Goal: Transaction & Acquisition: Purchase product/service

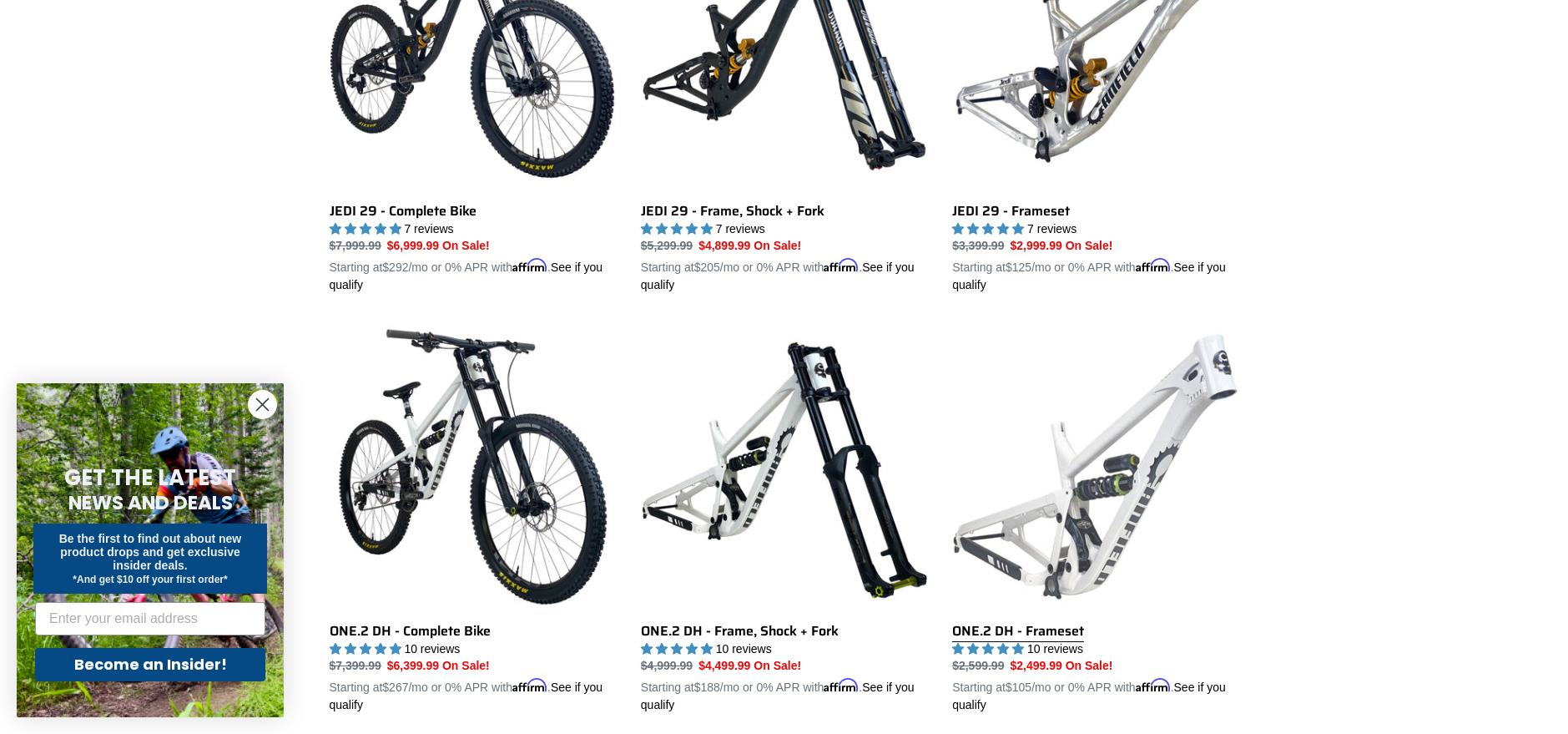
scroll to position [418, 0]
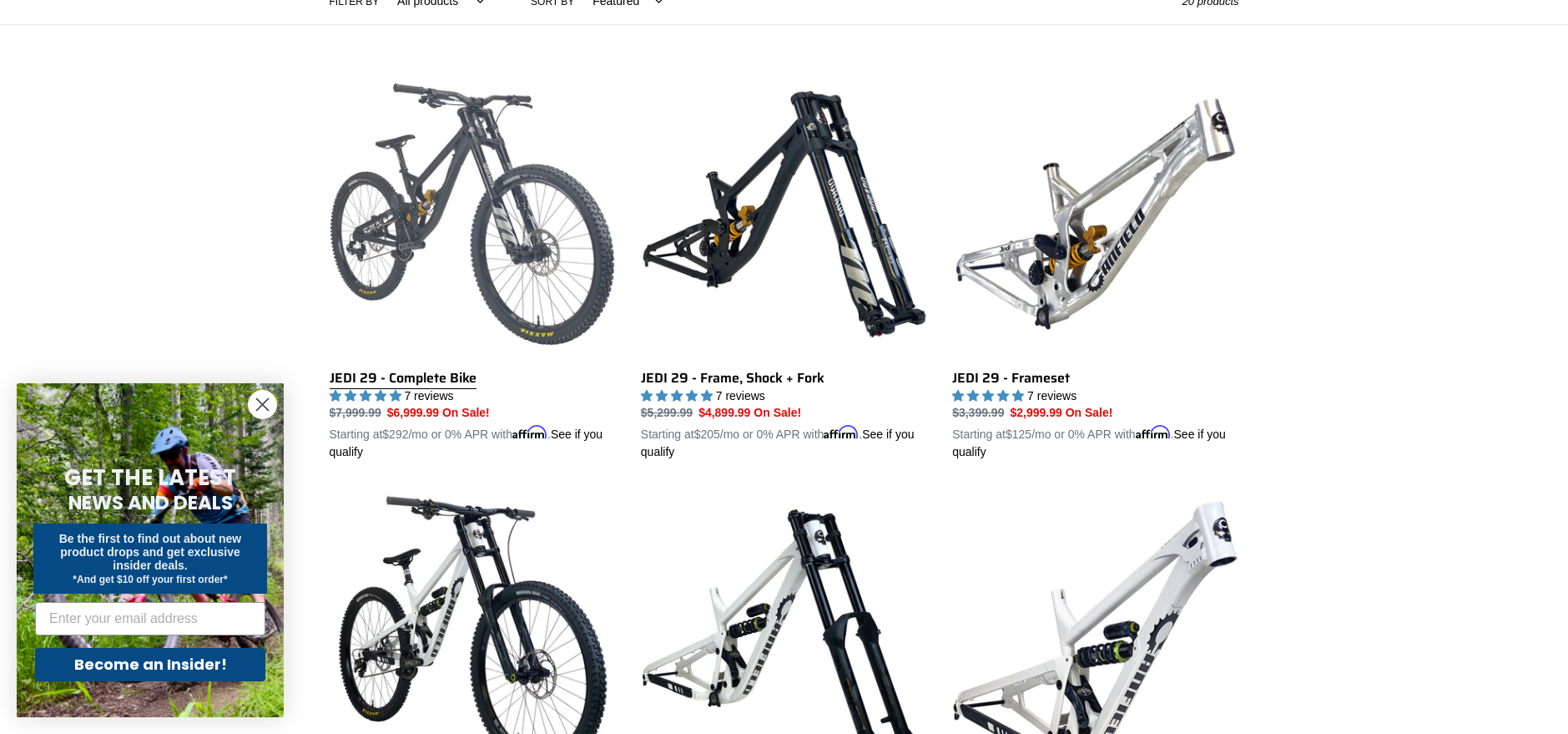
click at [439, 367] on link "JEDI 29 - Complete Bike" at bounding box center [472, 266] width 286 height 391
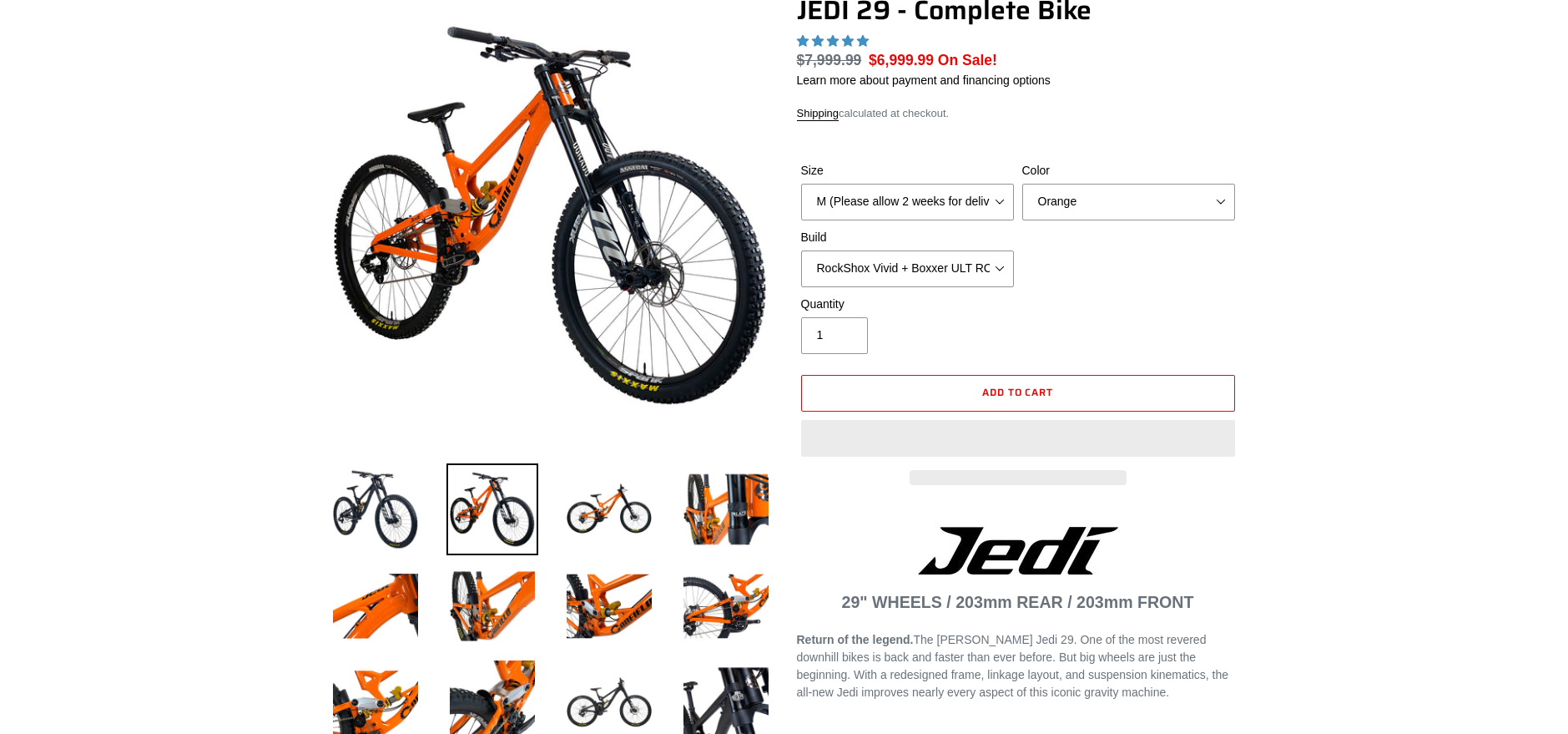
scroll to position [167, 0]
click at [990, 205] on select "M (Please allow 2 weeks for delivery) L (Please allow 2 weeks for delivery) XL …" at bounding box center [908, 201] width 213 height 36
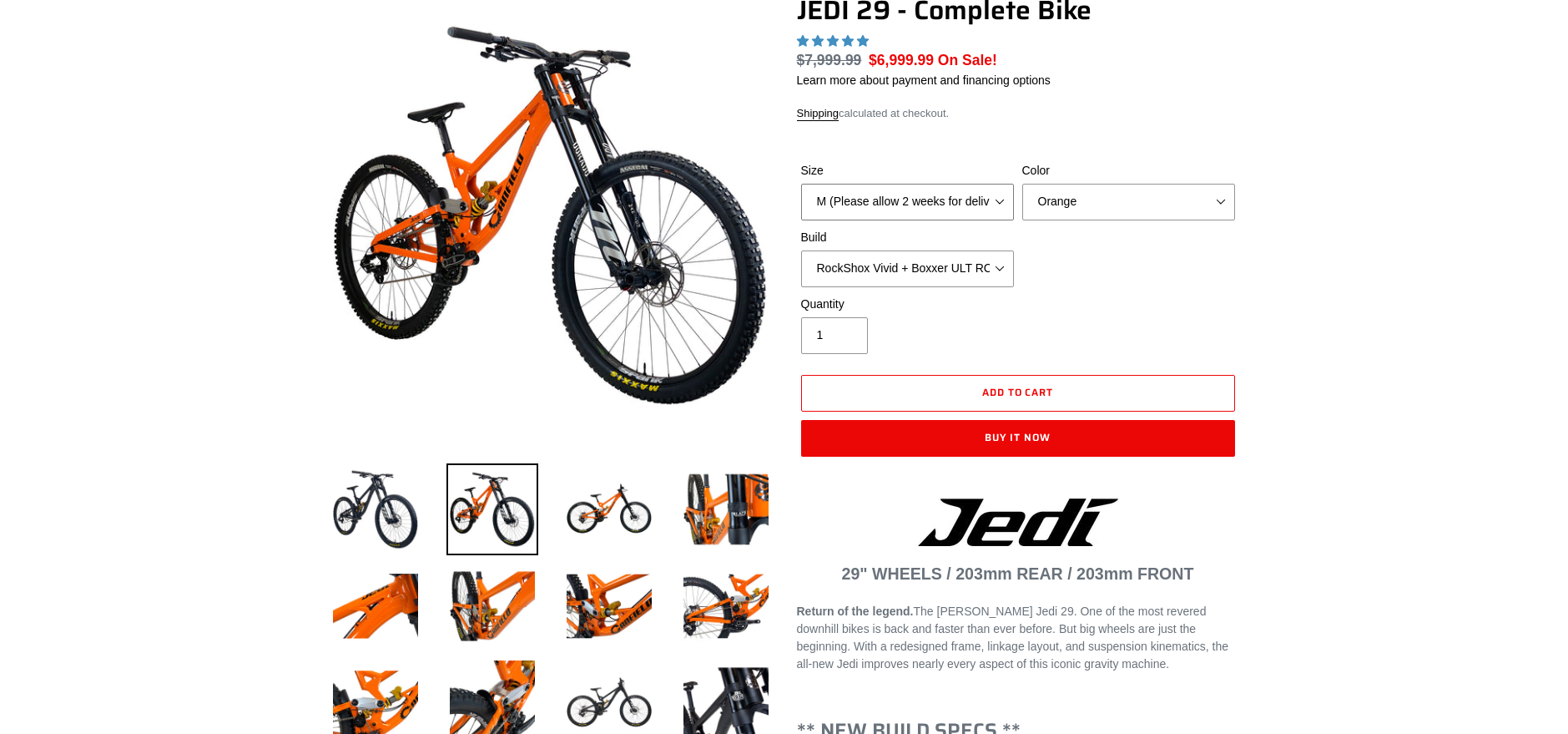
scroll to position [0, 0]
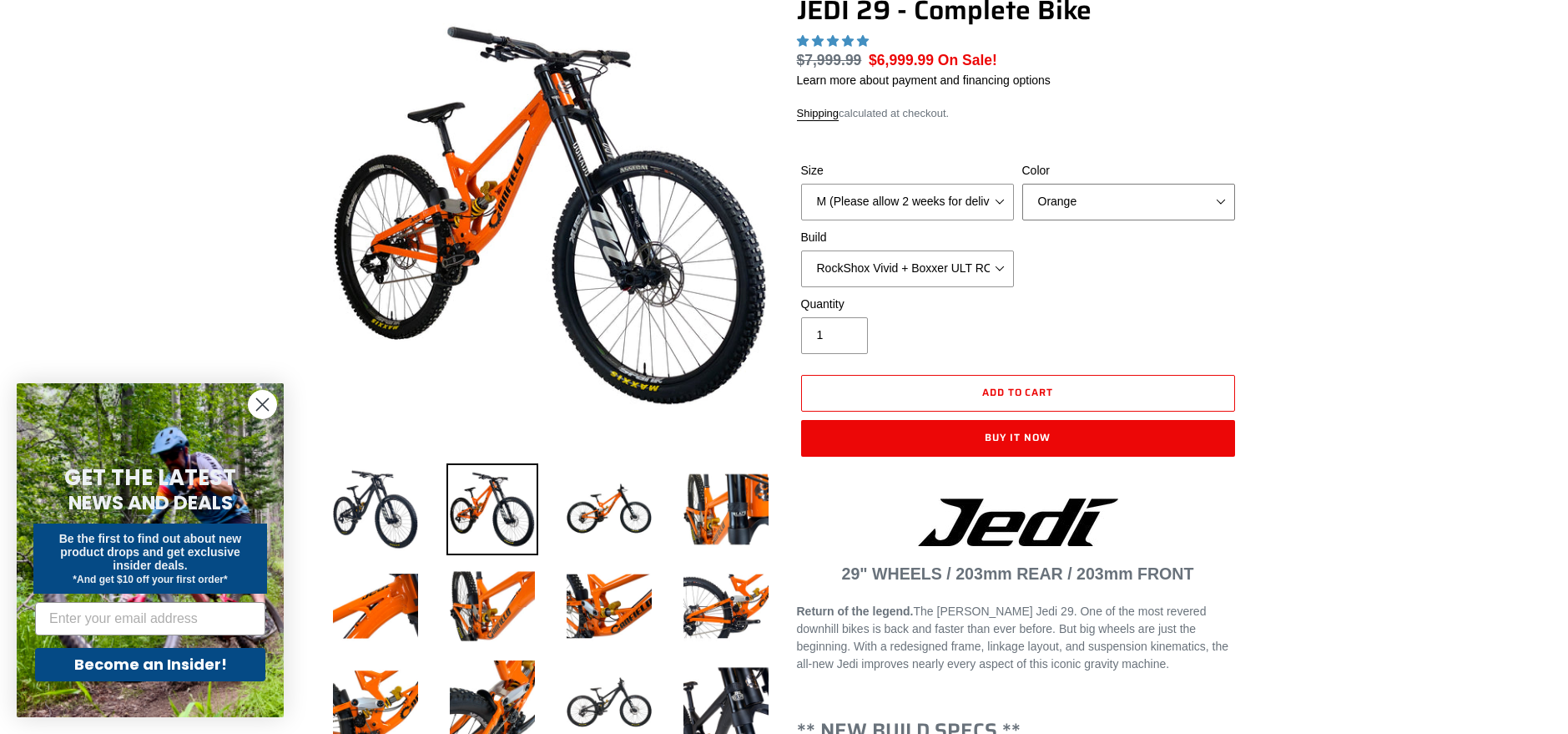
click at [1112, 205] on select "Orange Stealth Black Raw" at bounding box center [1129, 201] width 213 height 36
select select "highest-rating"
click at [1023, 184] on select "Orange Stealth Black Raw" at bounding box center [1129, 201] width 213 height 36
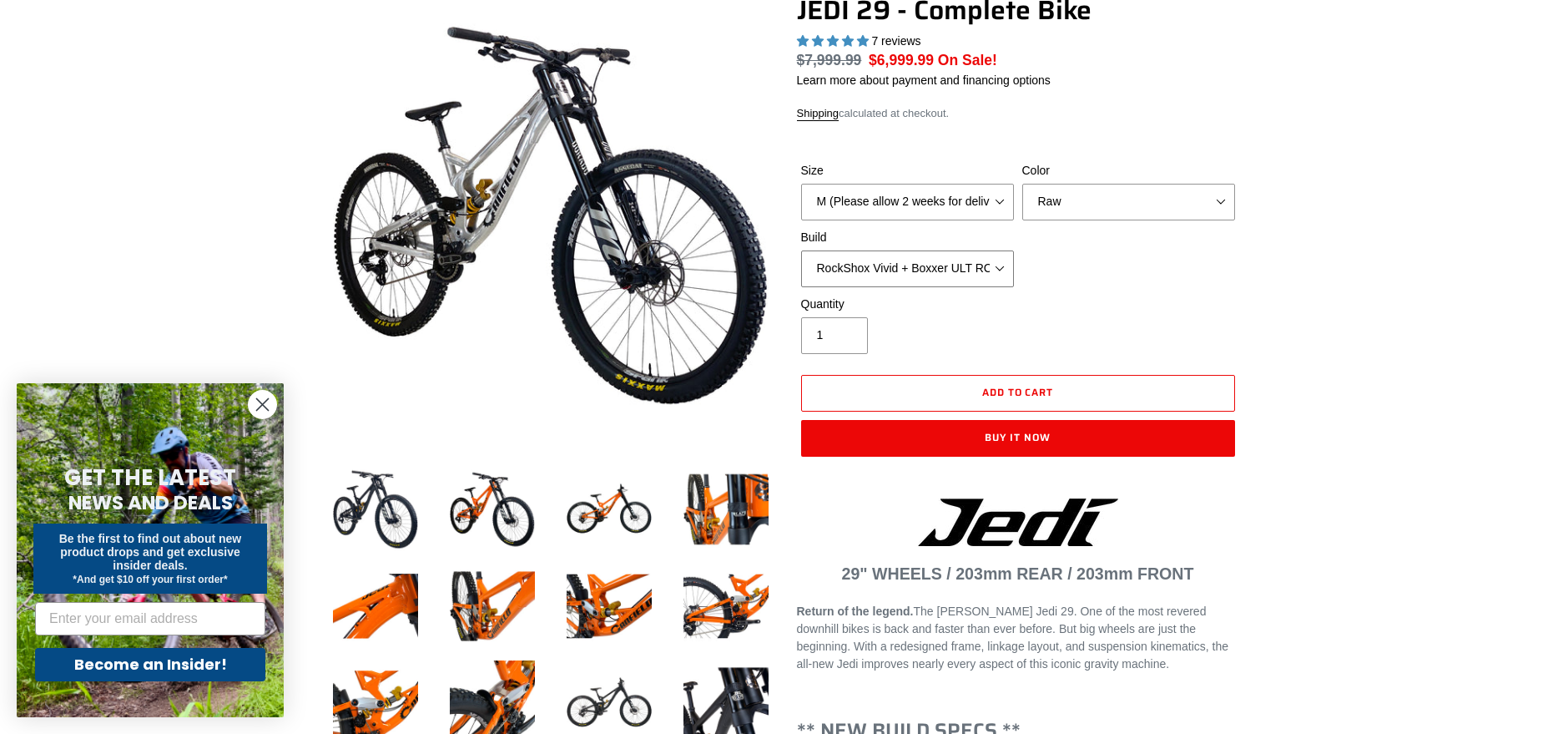
click at [867, 267] on select "RockShox Vivid + Boxxer ULT RC2 C3 200 + SRAM XO RockShox Vivid + Boxxer ULT RC…" at bounding box center [908, 269] width 213 height 36
click at [1143, 185] on select "Orange Stealth Black Raw" at bounding box center [1129, 201] width 213 height 36
select select "Orange"
click at [1023, 184] on select "Orange Stealth Black Raw" at bounding box center [1129, 201] width 213 height 36
click at [1130, 209] on select "Orange Stealth Black Raw" at bounding box center [1129, 201] width 213 height 36
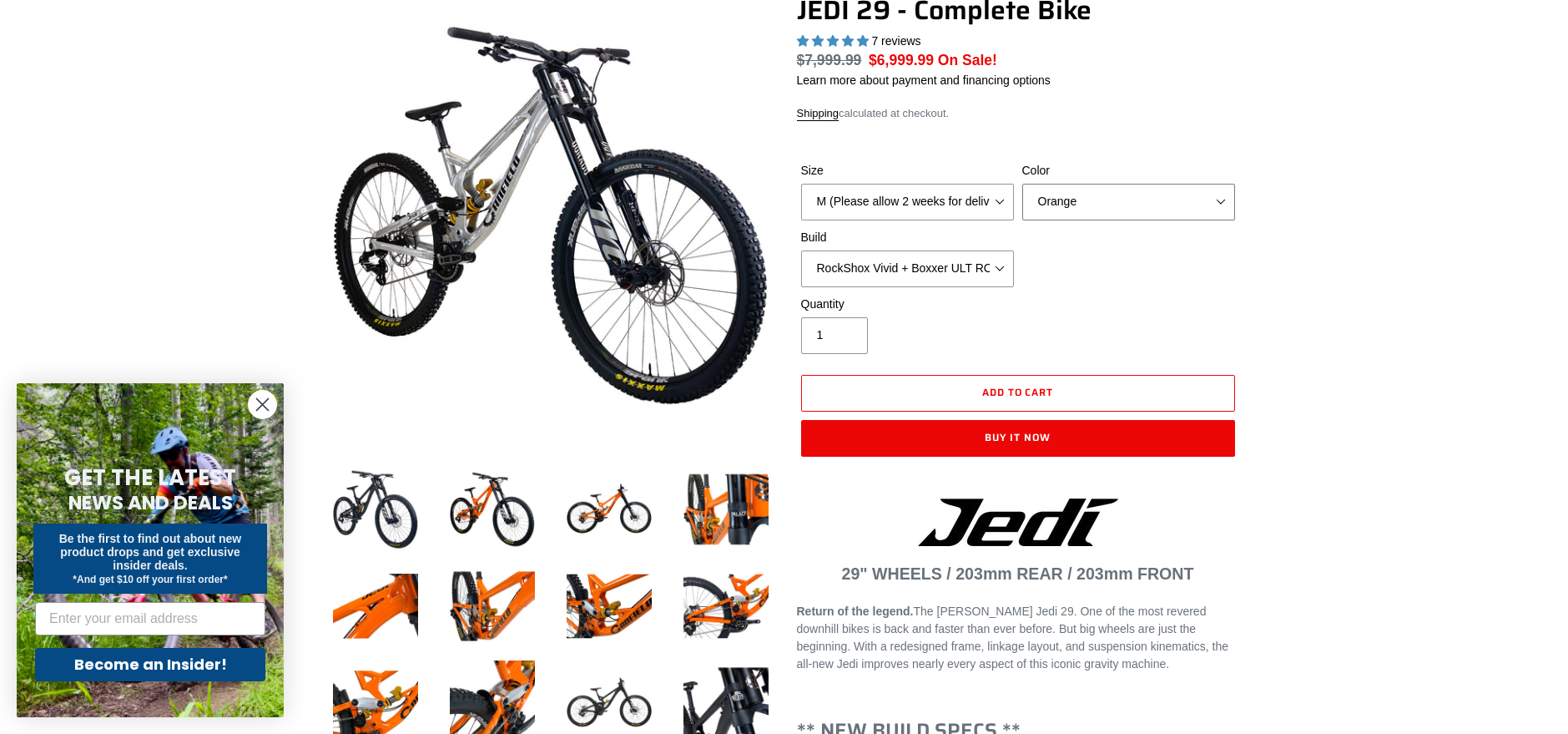
click at [1098, 204] on select "Orange Stealth Black Raw" at bounding box center [1129, 201] width 213 height 36
click at [898, 277] on select "RockShox Vivid + Boxxer ULT RC2 C3 200 + SRAM XO RockShox Vivid + Boxxer ULT RC…" at bounding box center [908, 269] width 213 height 36
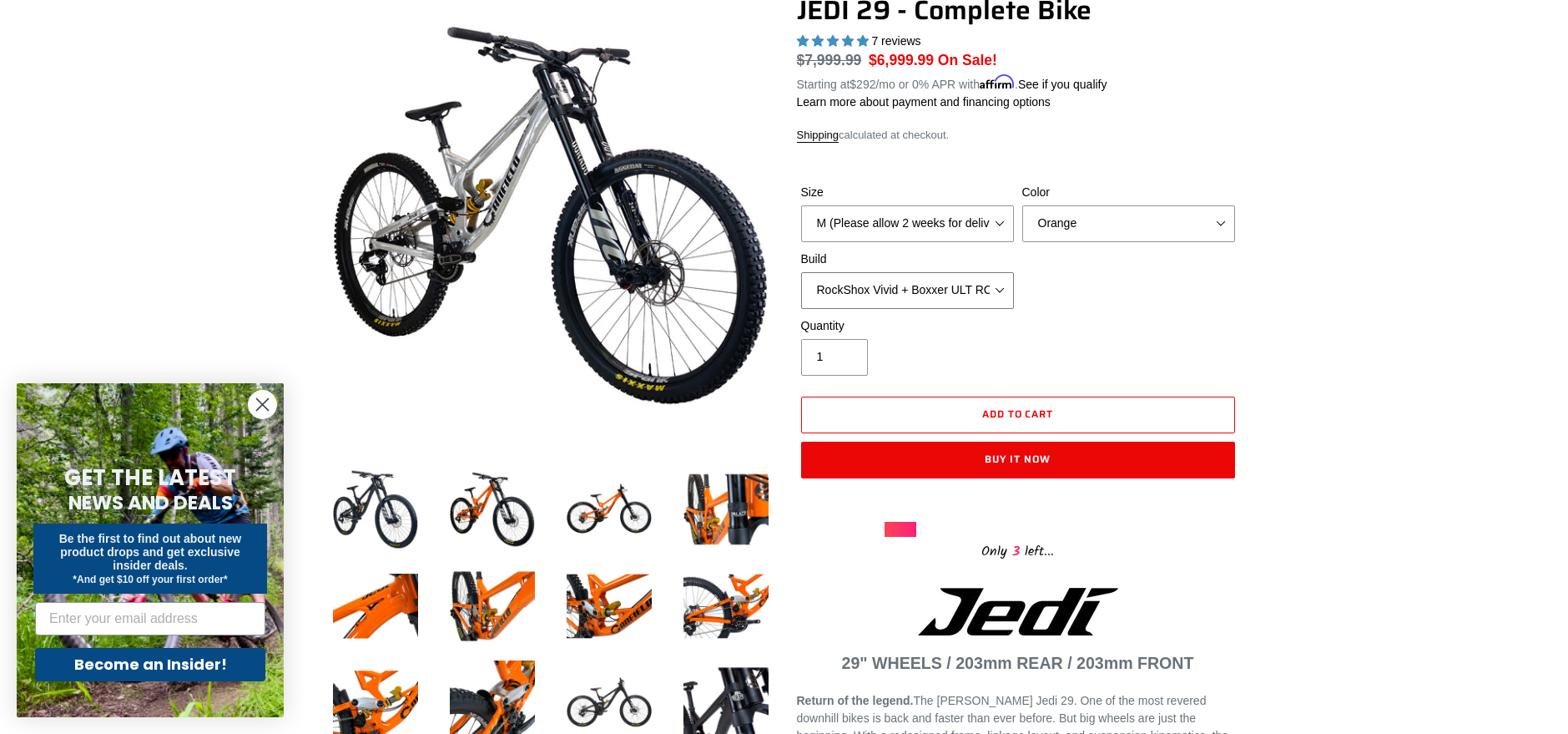
select select "EXT eStoria LOK V3 + EXT Vaia 200 + SRAM XO"
click at [801, 272] on select "RockShox Vivid + Boxxer ULT RC2 C3 200 + SRAM XO RockShox Vivid + Boxxer ULT RC…" at bounding box center [908, 290] width 213 height 36
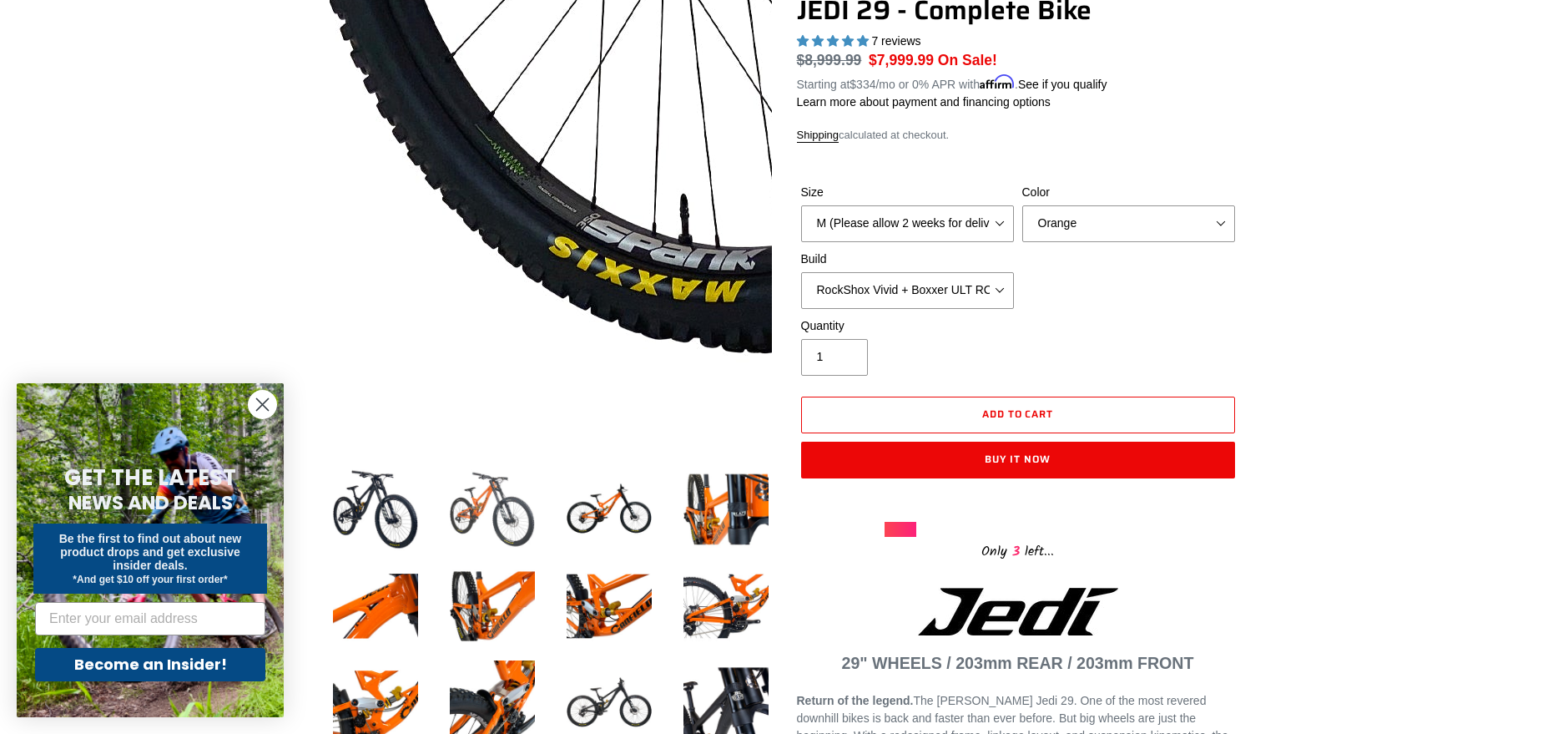
click at [376, 507] on img at bounding box center [376, 510] width 92 height 92
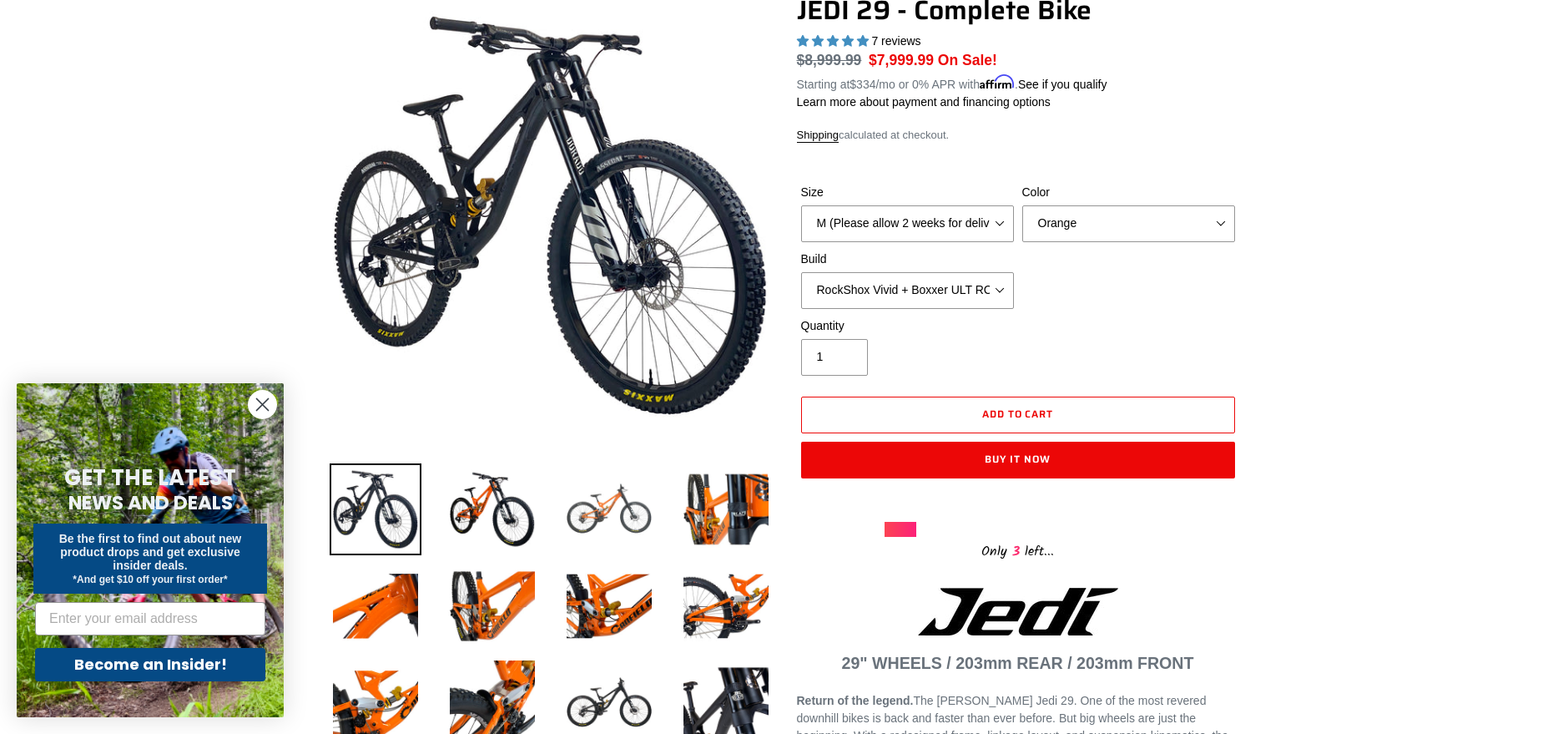
click at [597, 518] on img at bounding box center [610, 510] width 92 height 92
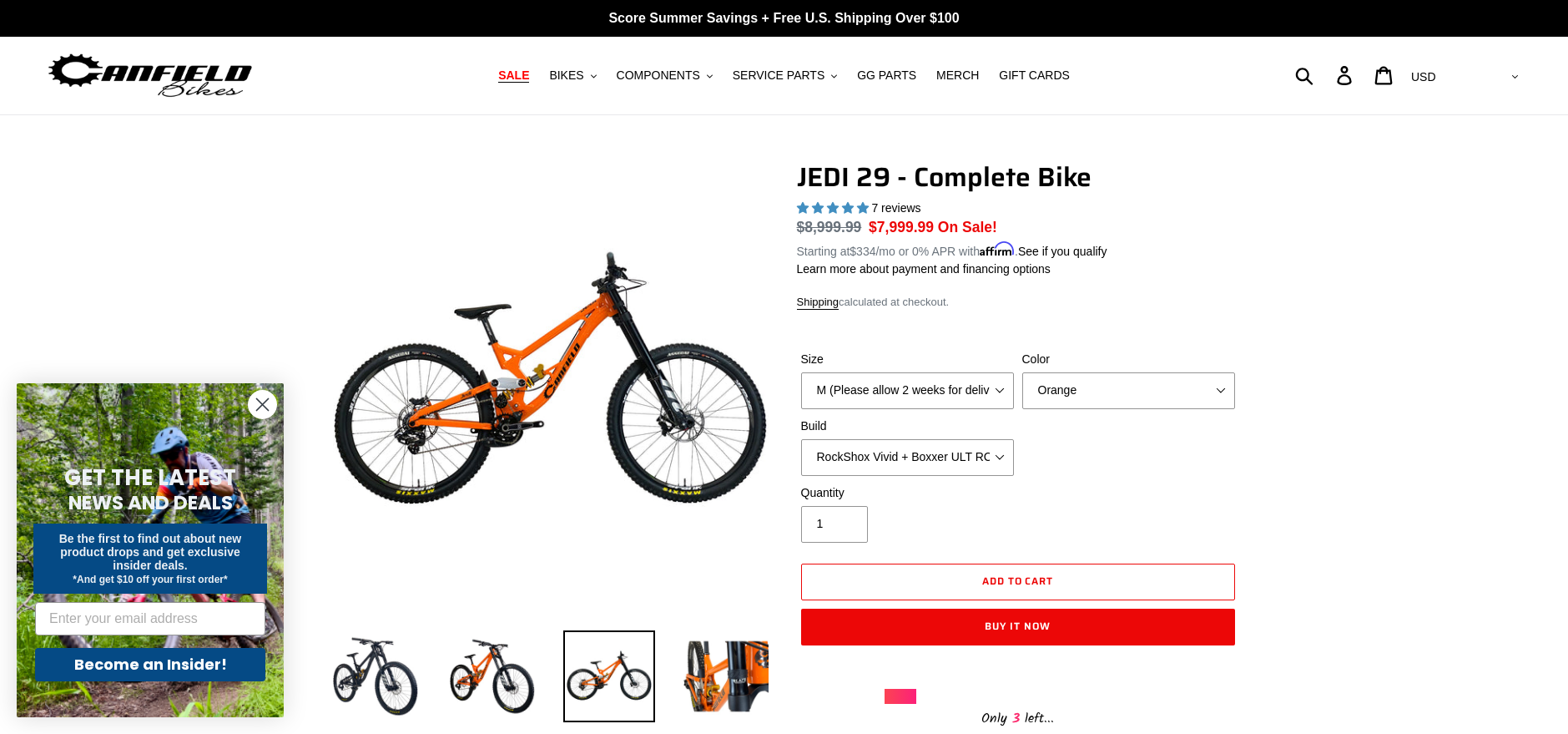
click at [529, 74] on span "SALE" at bounding box center [513, 75] width 31 height 14
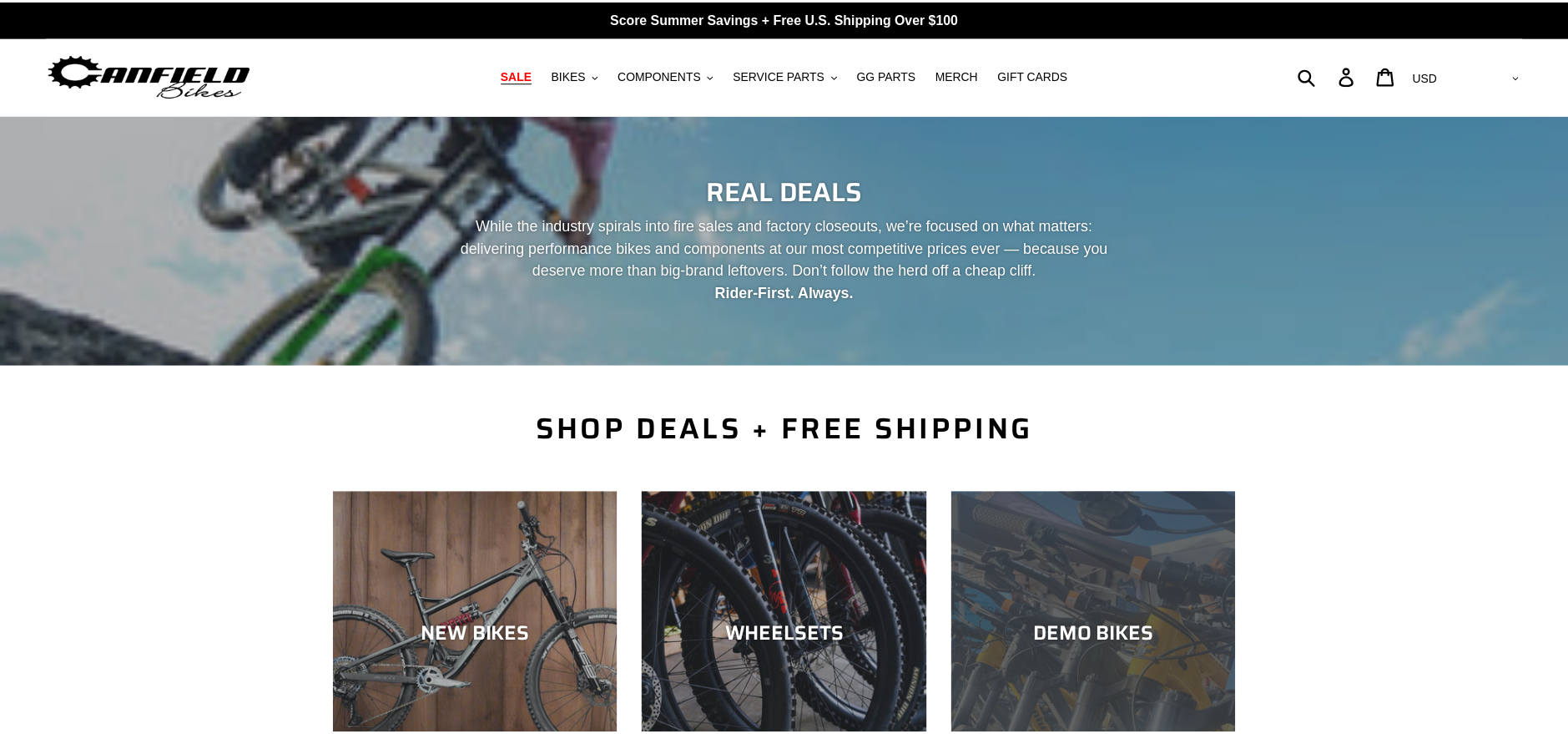
scroll to position [418, 0]
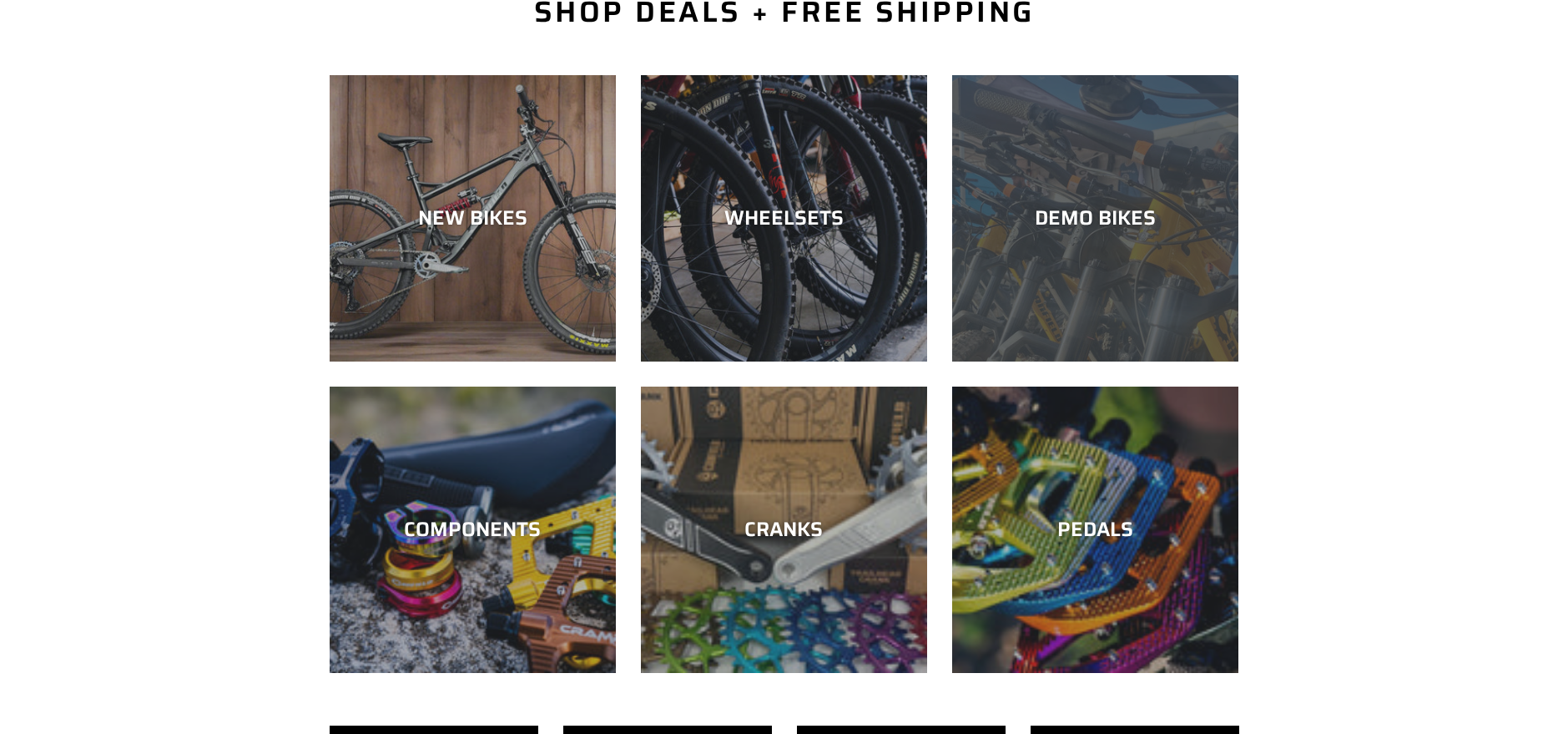
click at [1174, 362] on div "DEMO BIKES" at bounding box center [1095, 362] width 286 height 0
